Goal: Check status: Check status

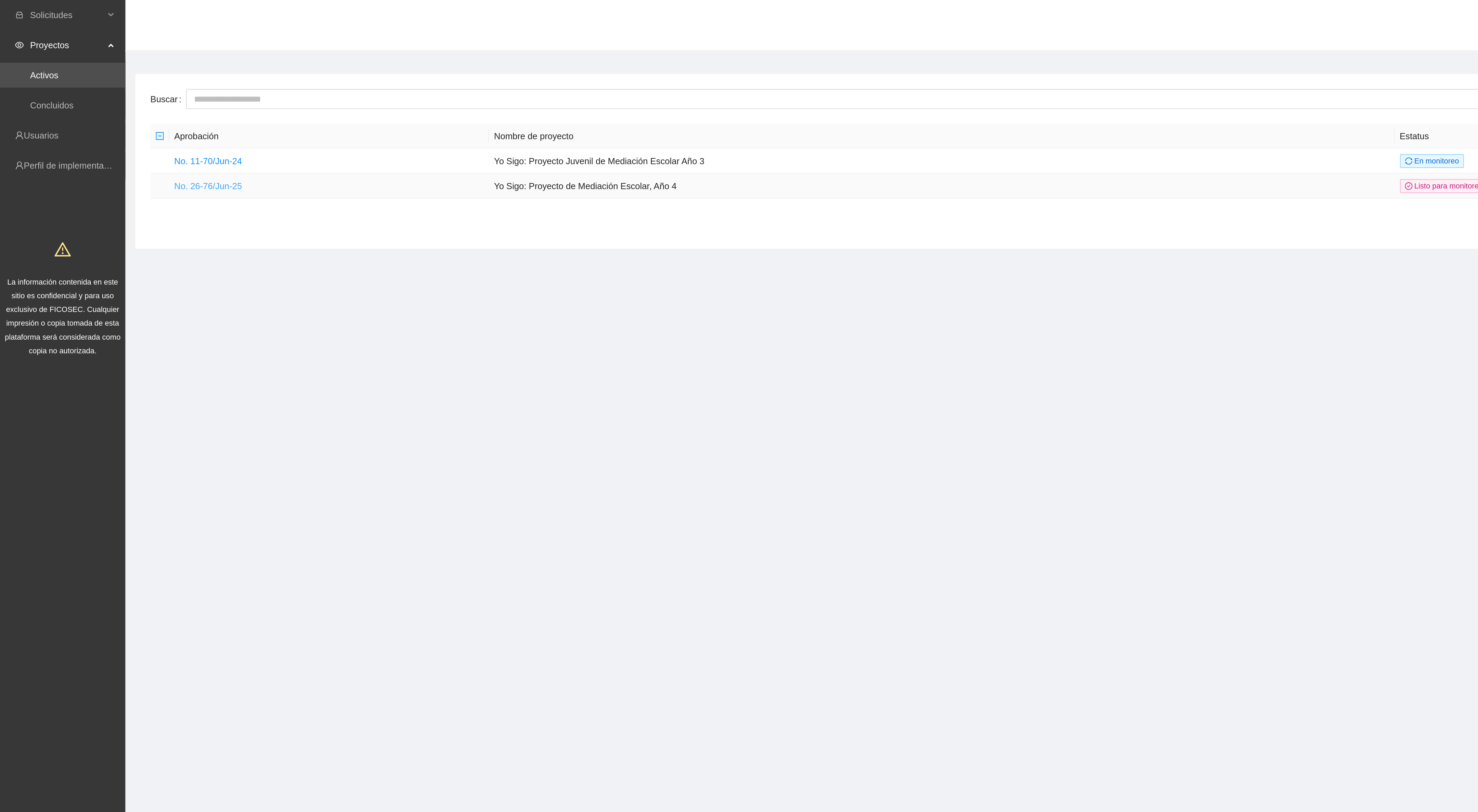
click at [129, 102] on link "No. 26-76/Jun-25" at bounding box center [114, 102] width 37 height 6
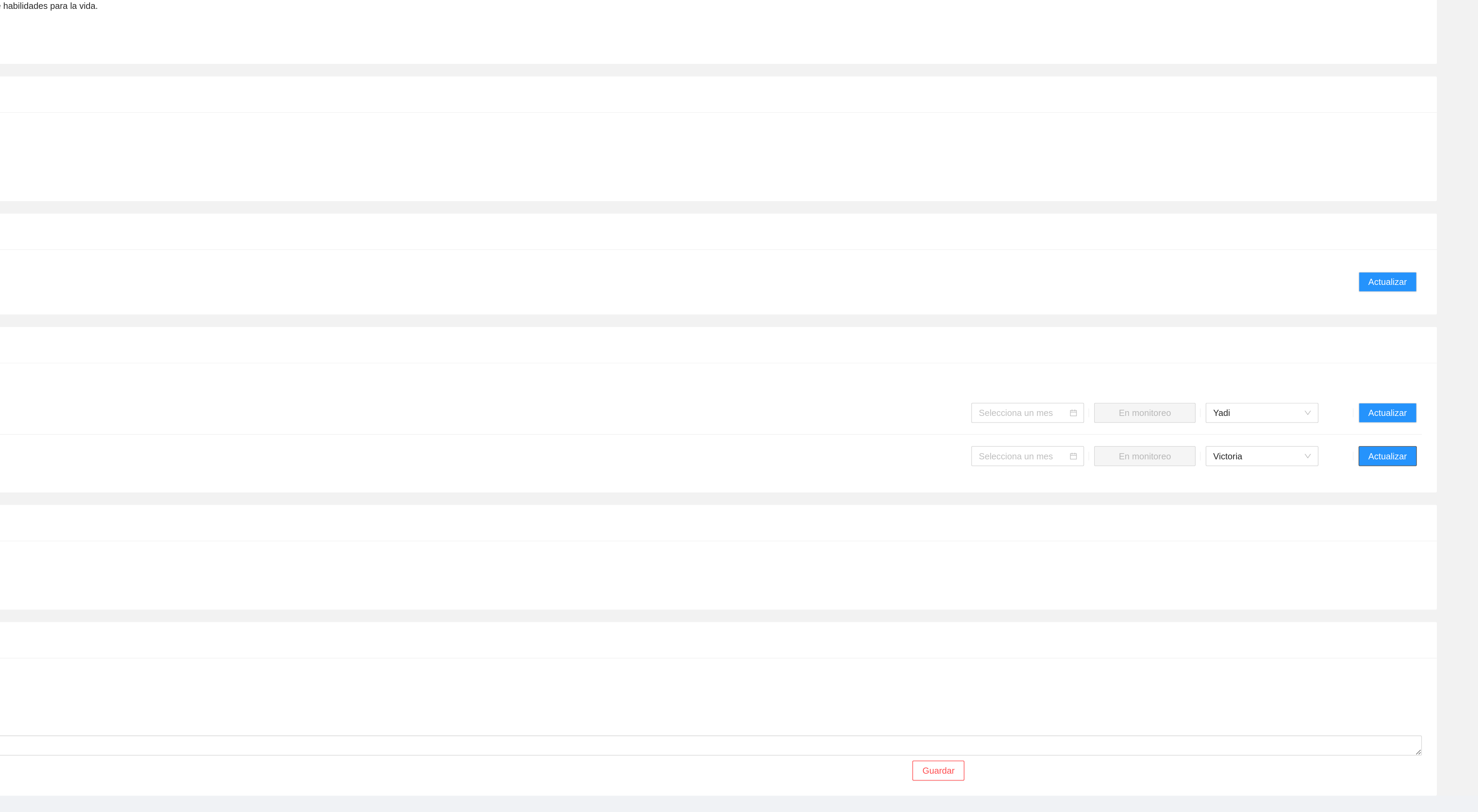
click at [1433, 574] on span "Actualizar" at bounding box center [1429, 577] width 21 height 7
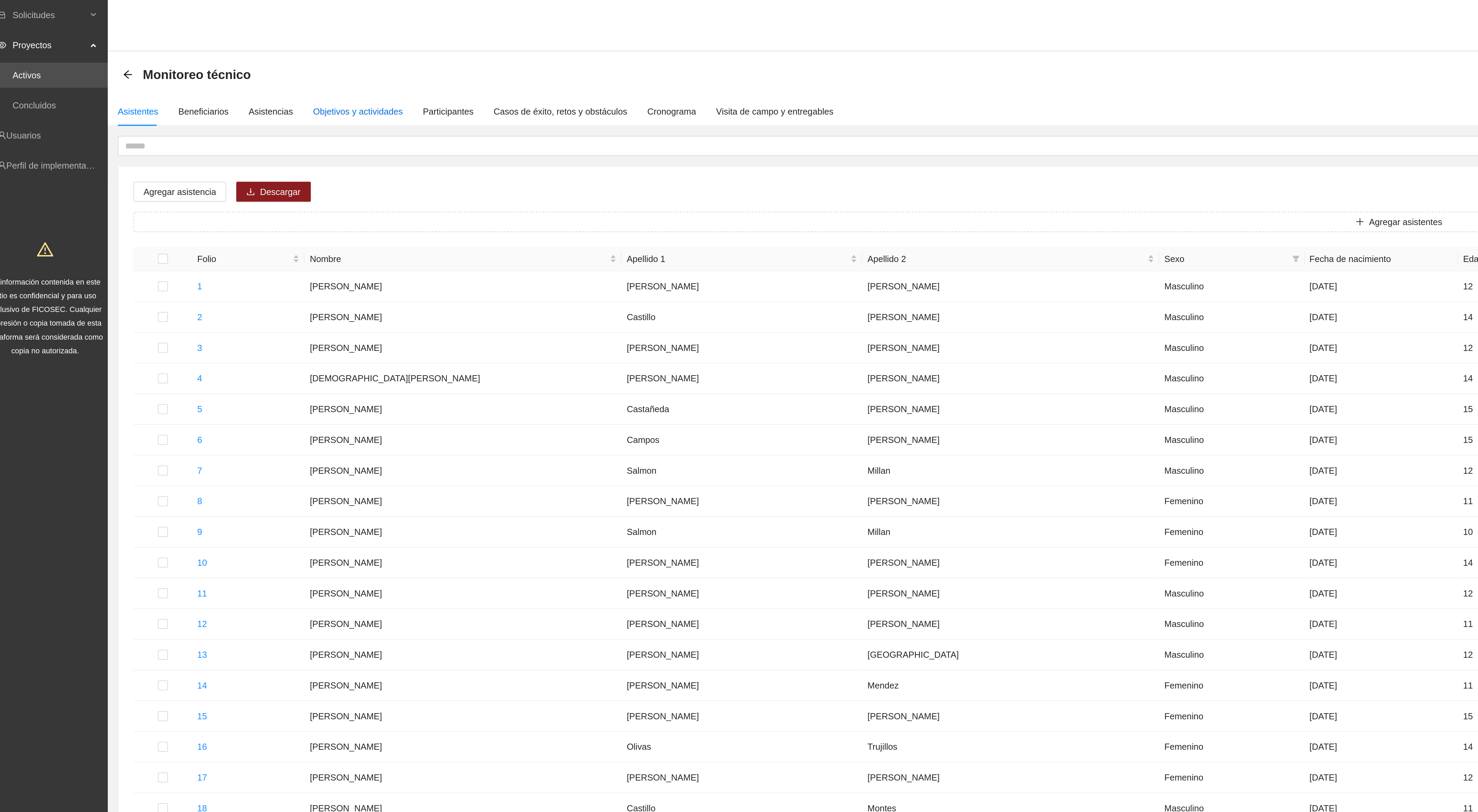
click at [208, 59] on div "Objetivos y actividades" at bounding box center [205, 61] width 49 height 7
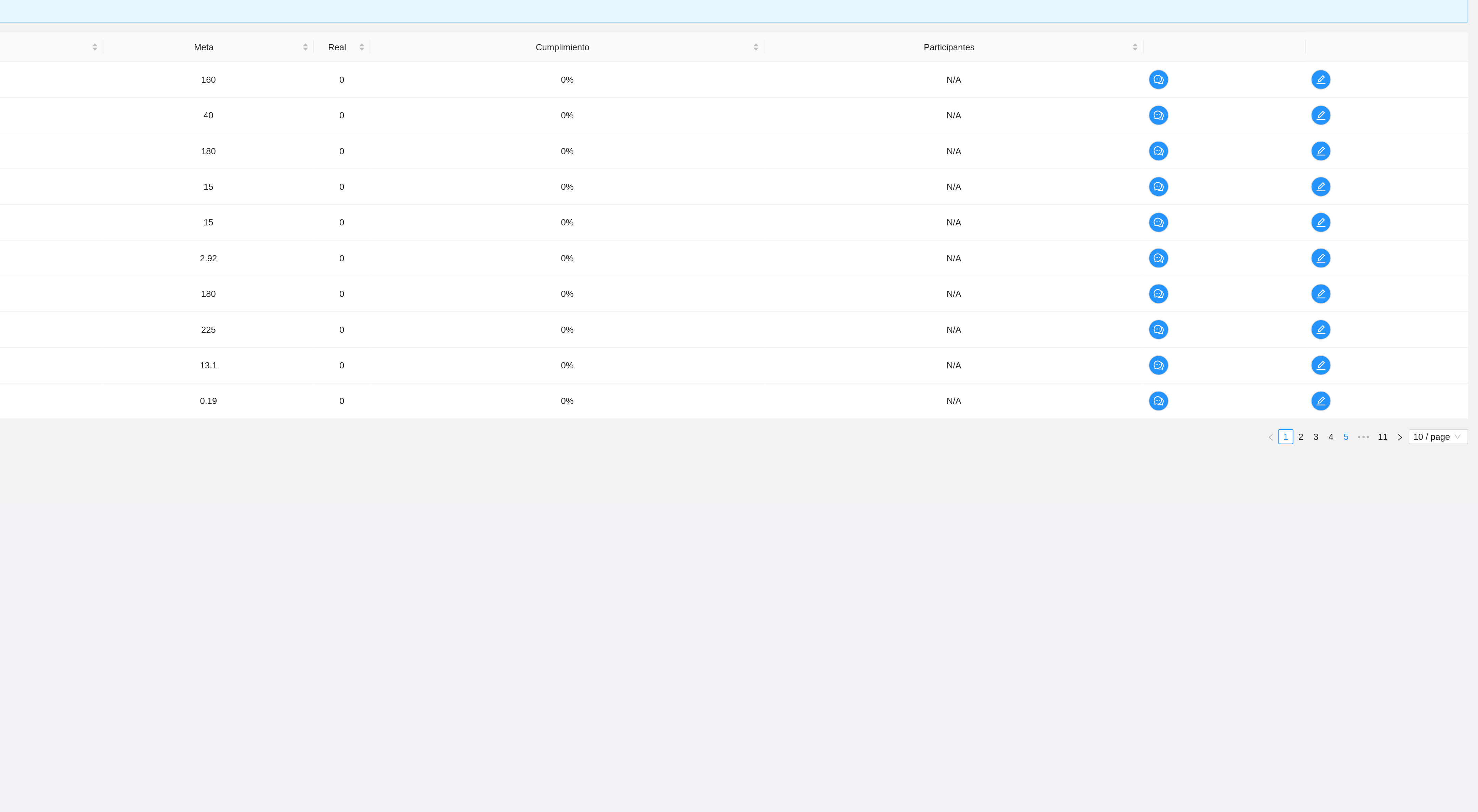
click at [1404, 395] on link "5" at bounding box center [1406, 391] width 7 height 7
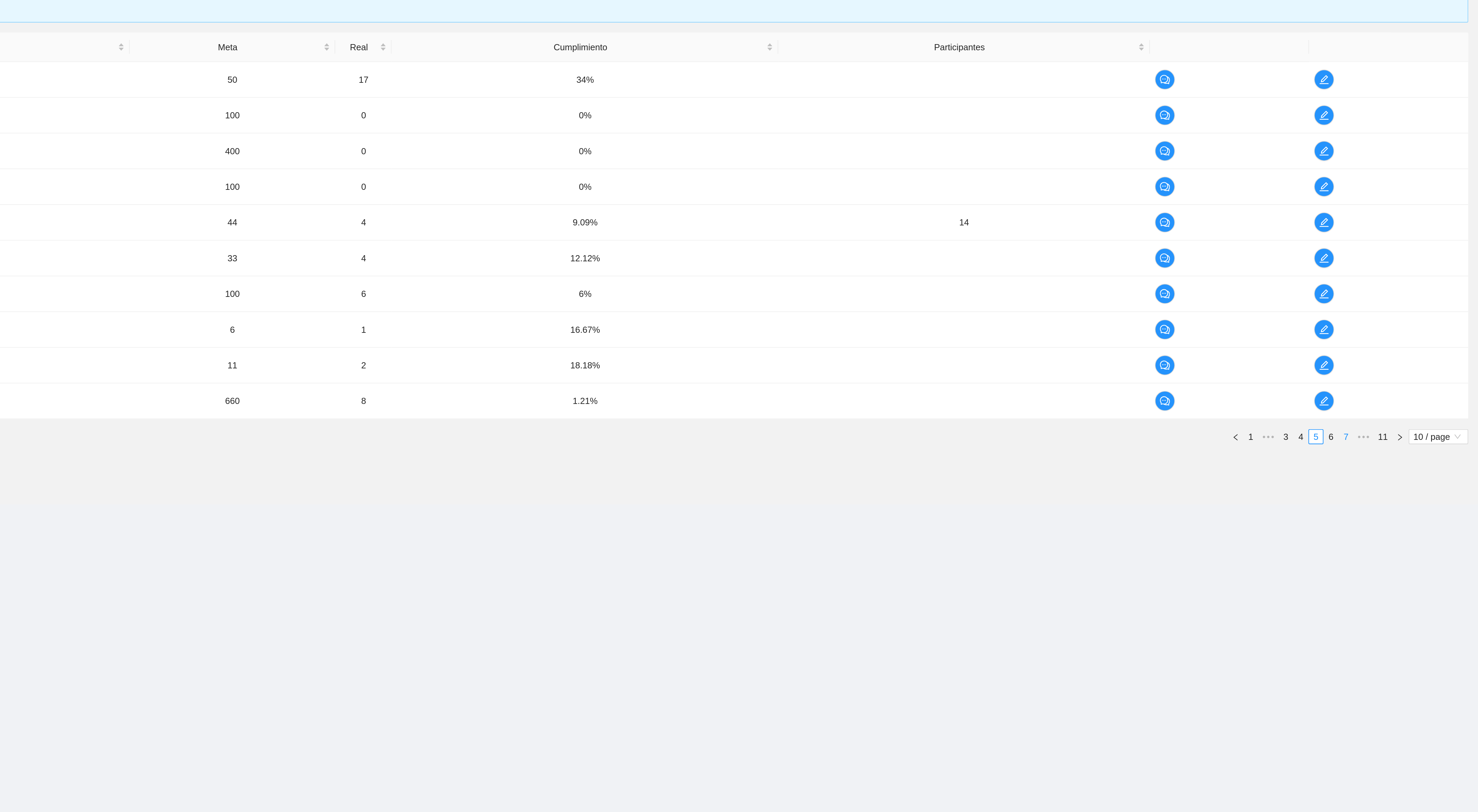
click at [1406, 395] on link "7" at bounding box center [1406, 391] width 7 height 7
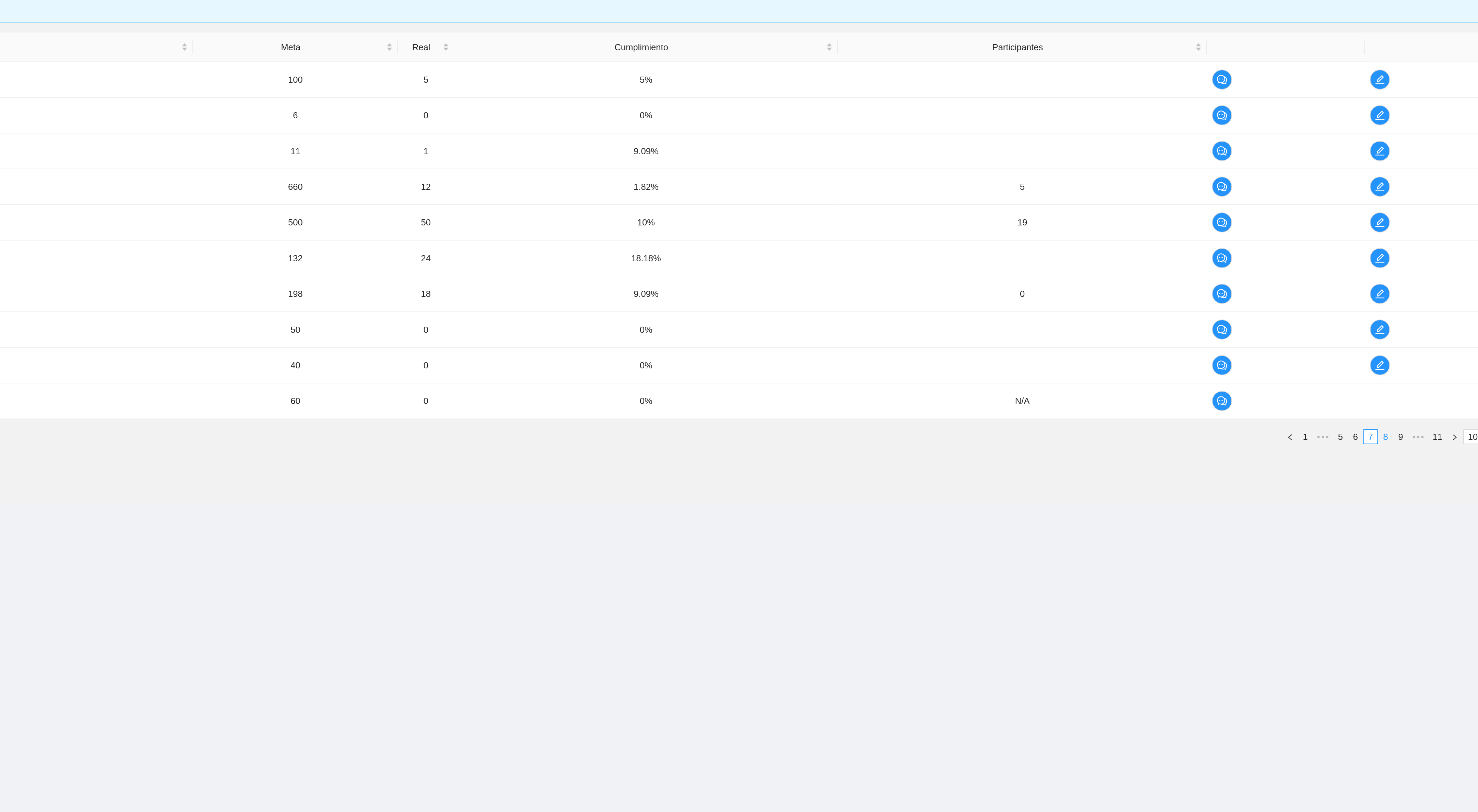
click at [1395, 395] on link "8" at bounding box center [1397, 391] width 7 height 7
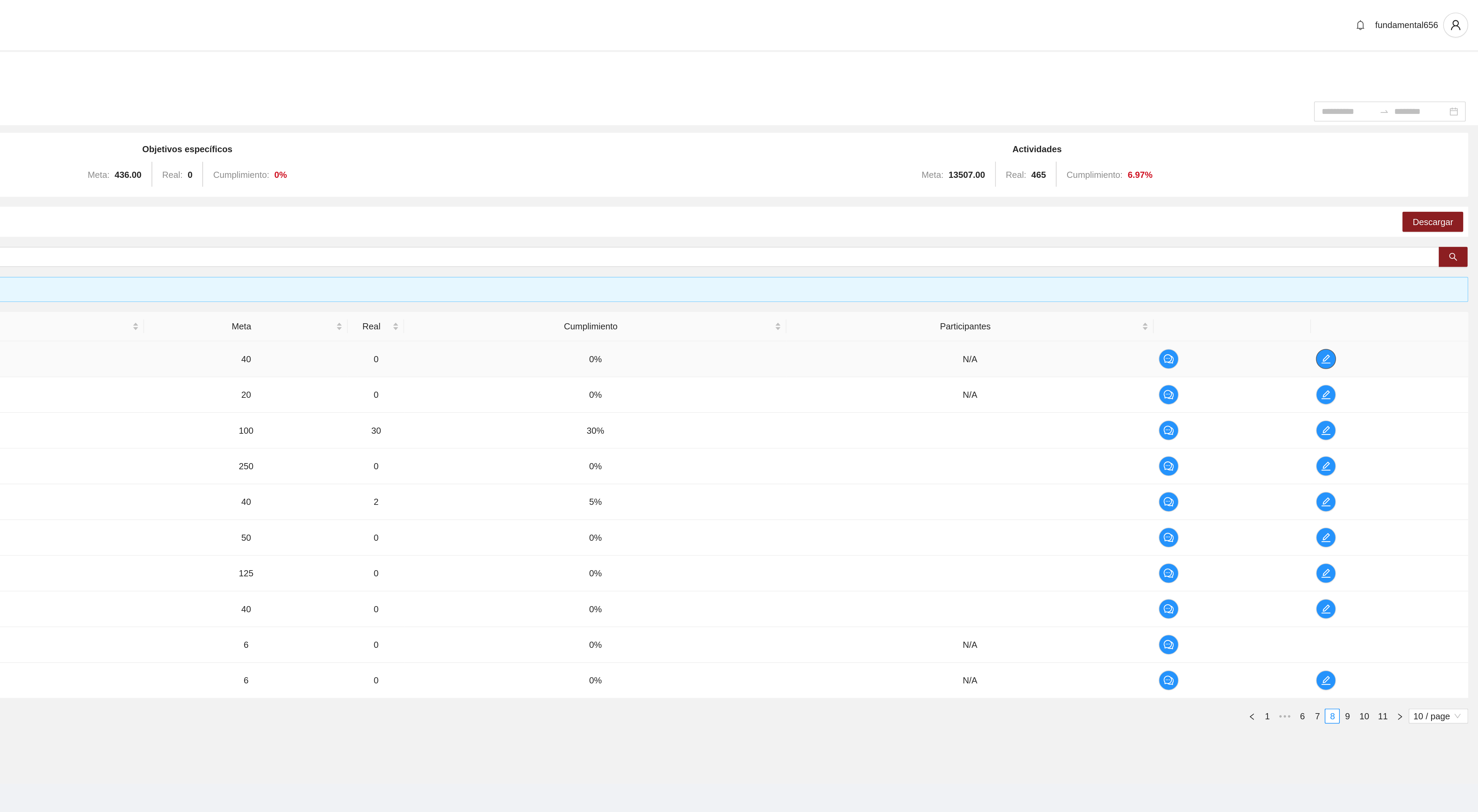
click at [1393, 197] on icon "edit" at bounding box center [1395, 196] width 6 height 6
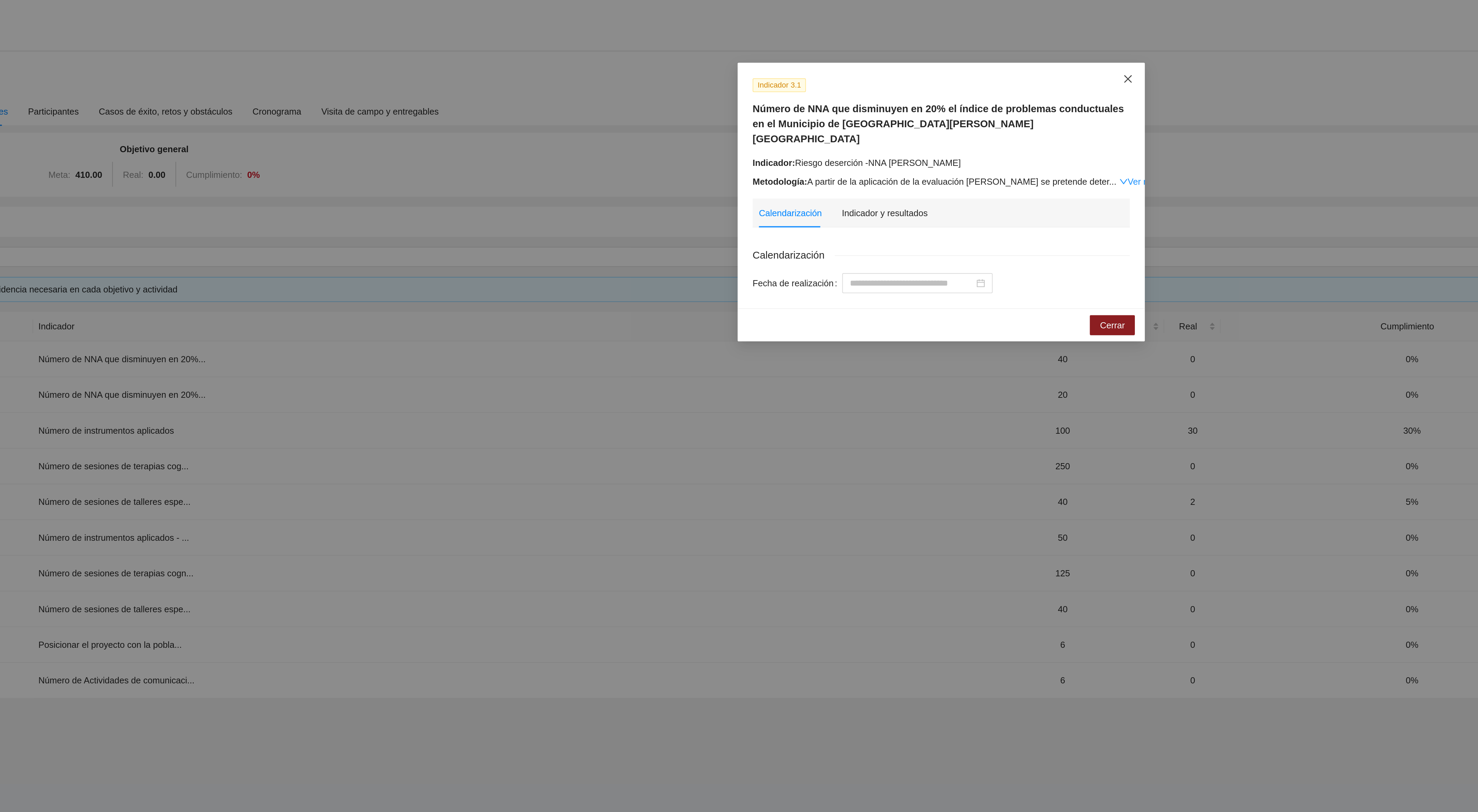
click at [843, 44] on icon "close" at bounding box center [841, 43] width 6 height 6
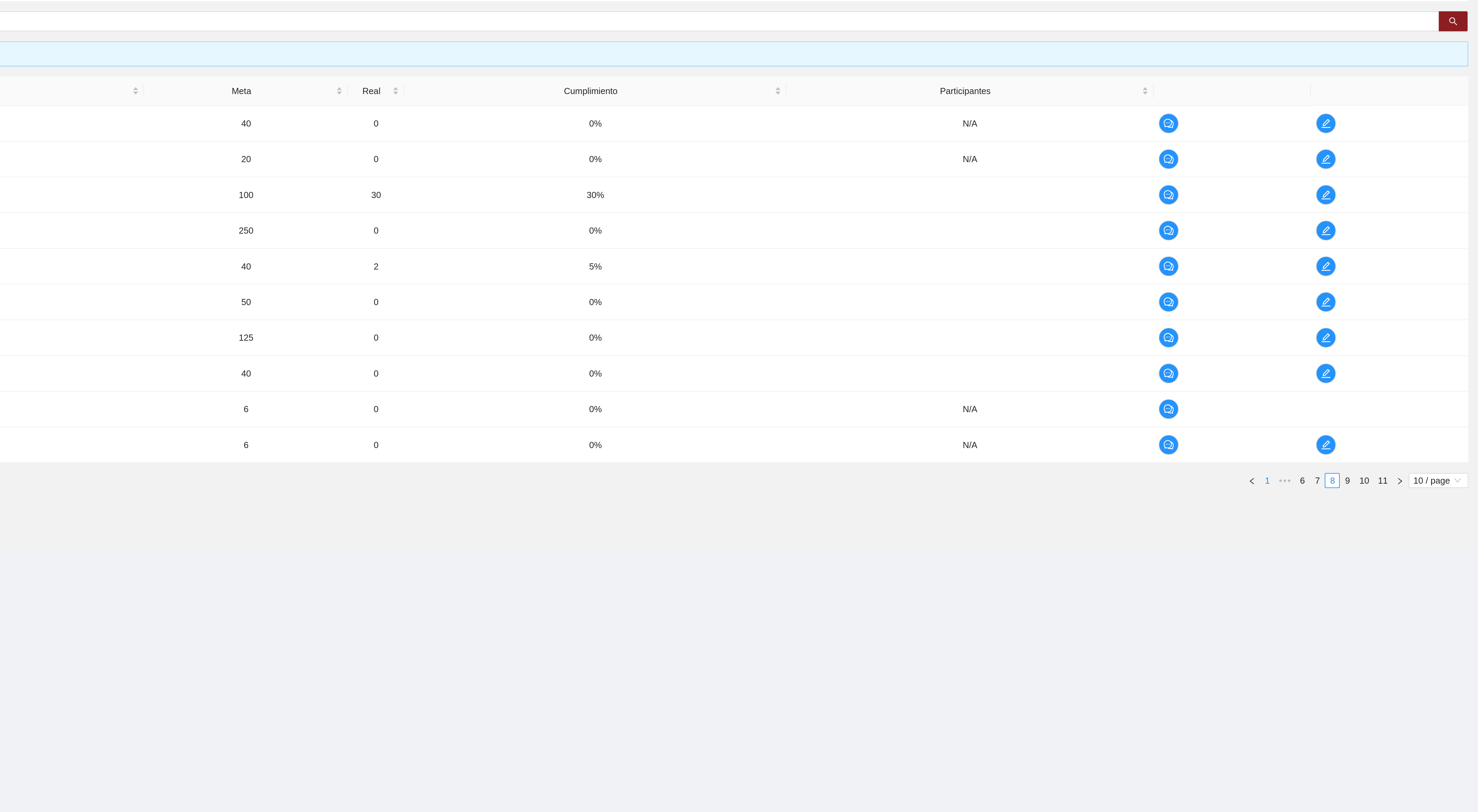
click at [1362, 395] on link "1" at bounding box center [1362, 391] width 7 height 7
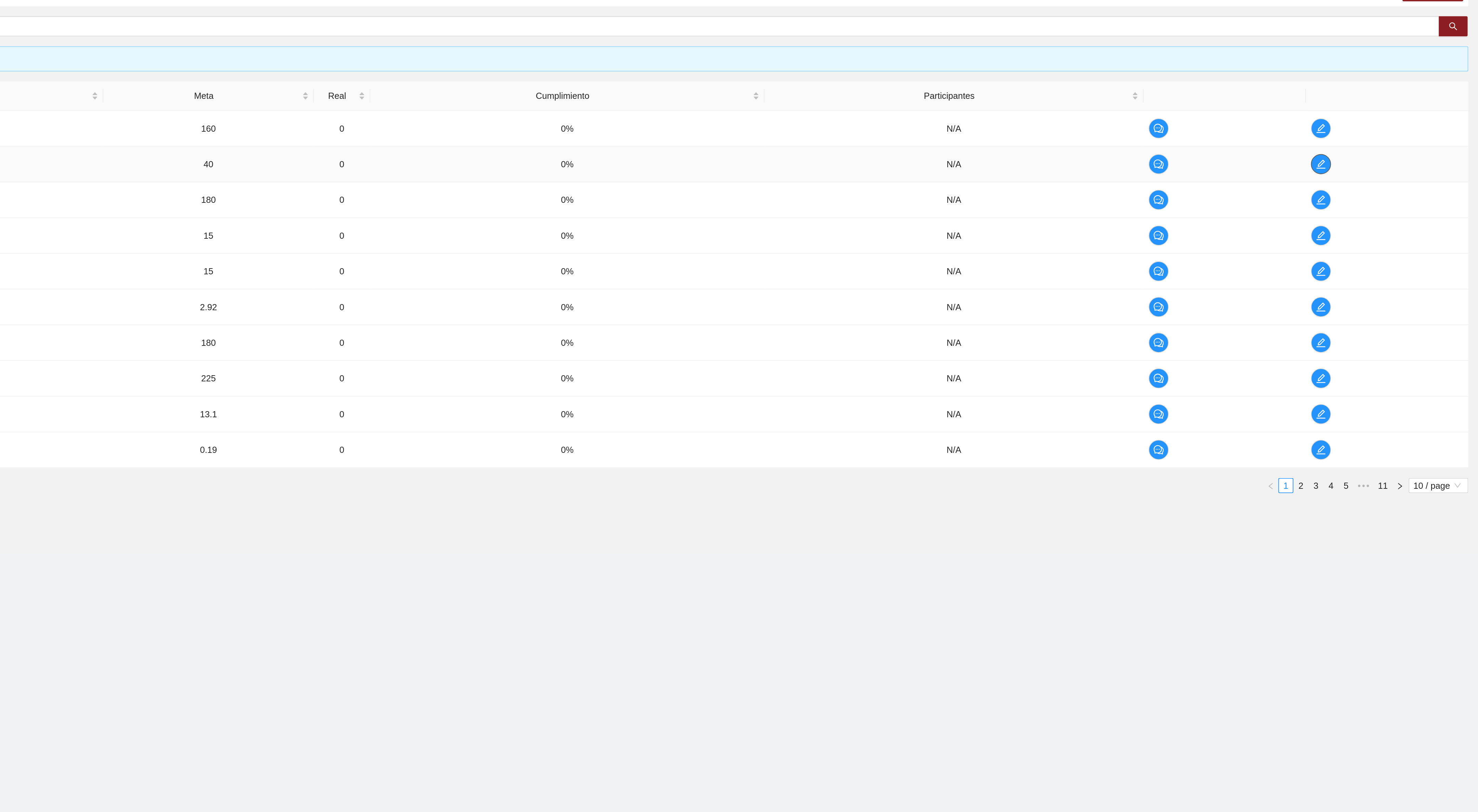
click at [1396, 216] on span "edit" at bounding box center [1392, 216] width 10 height 6
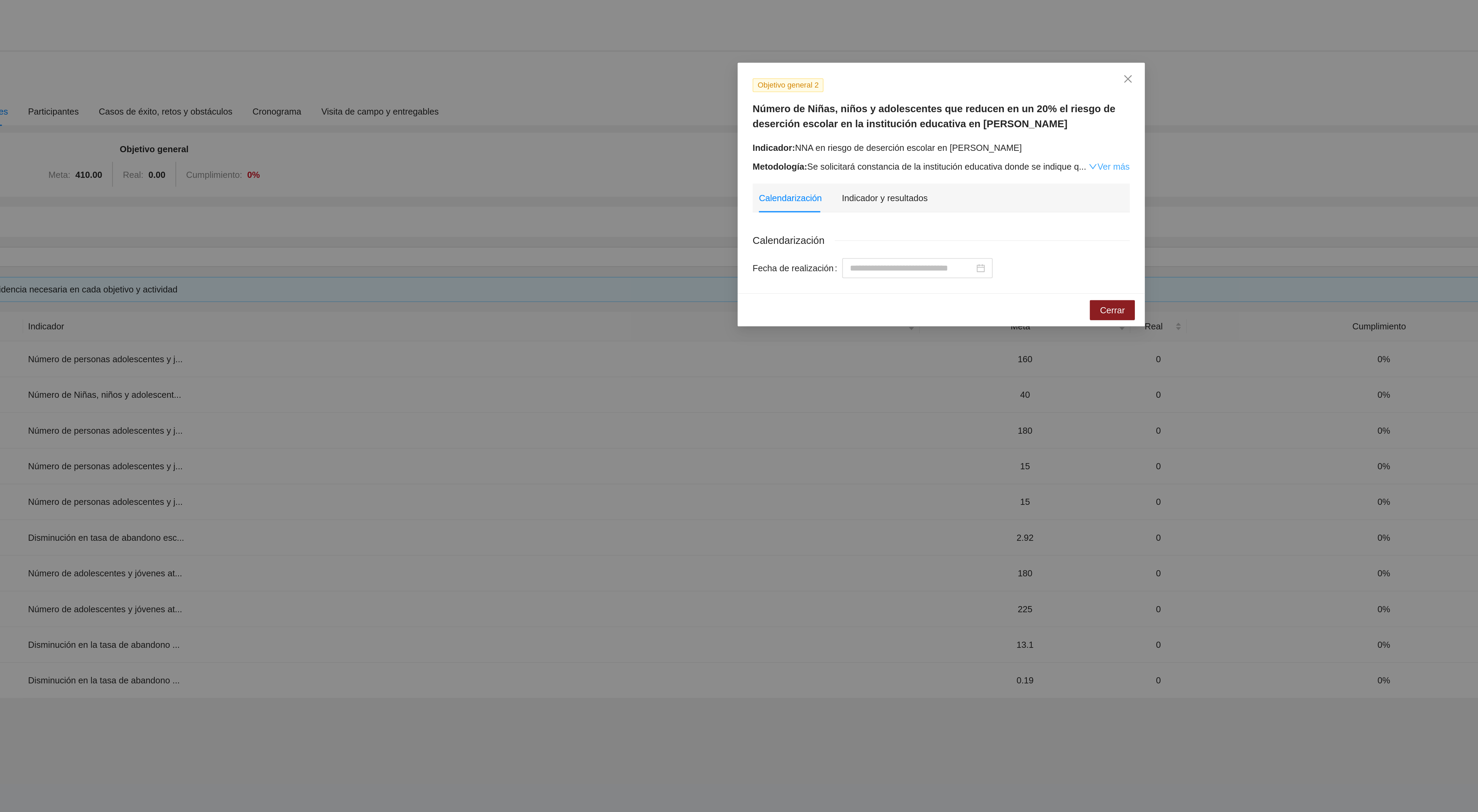
click at [822, 89] on icon "down" at bounding box center [822, 91] width 5 height 5
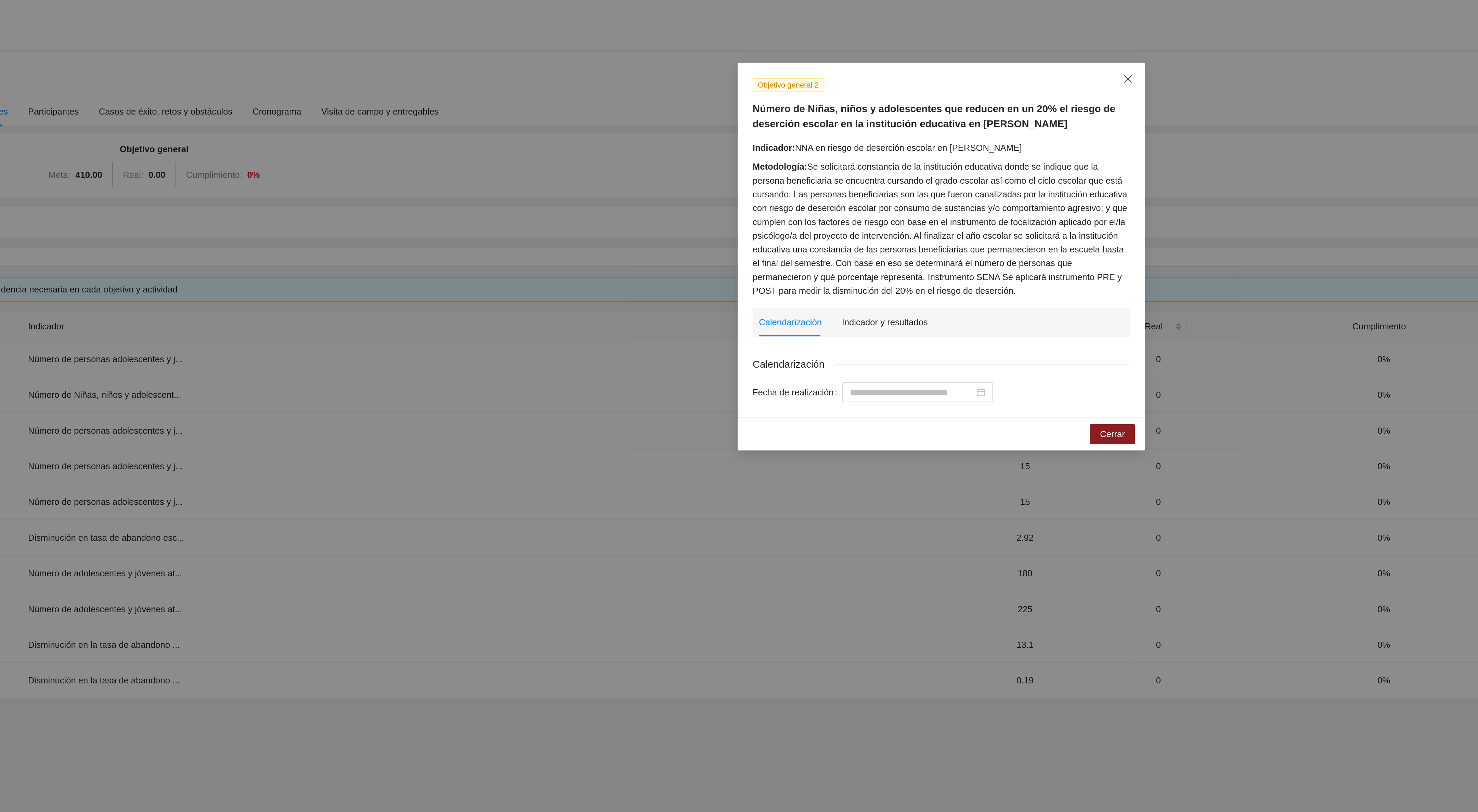
click at [841, 44] on icon "close" at bounding box center [841, 43] width 4 height 4
